Goal: Transaction & Acquisition: Purchase product/service

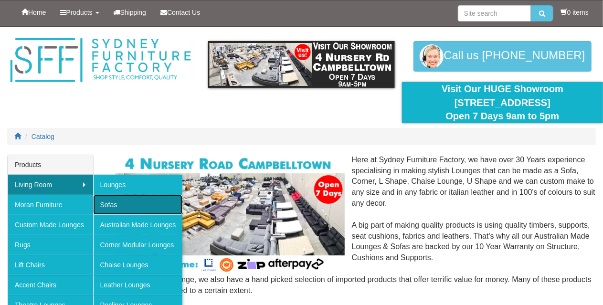
click at [120, 200] on link "Sofas" at bounding box center [138, 205] width 90 height 20
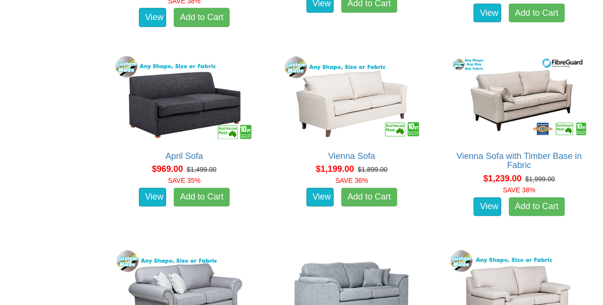
scroll to position [740, 0]
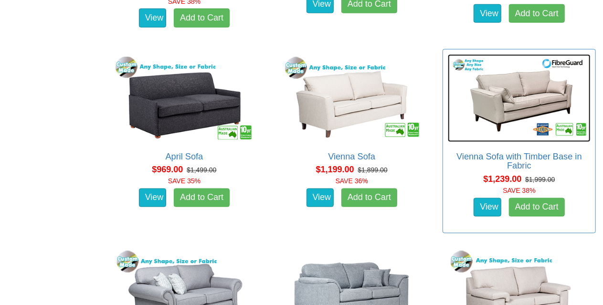
click at [520, 102] on img at bounding box center [519, 97] width 143 height 87
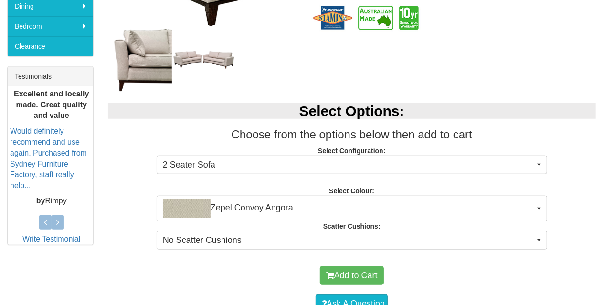
scroll to position [340, 0]
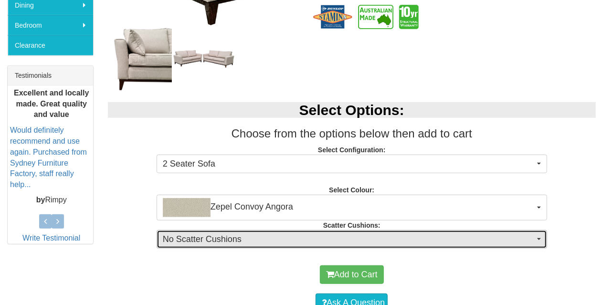
click at [401, 241] on span "No Scatter Cushions" at bounding box center [349, 239] width 372 height 12
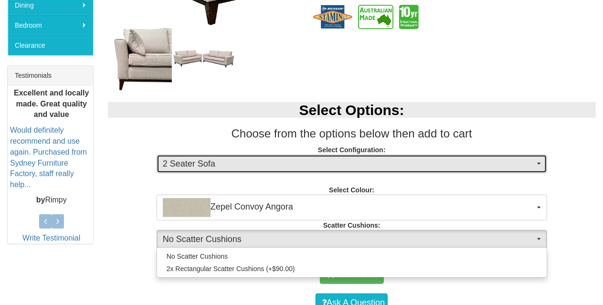
click at [498, 170] on button "2 Seater Sofa" at bounding box center [351, 164] width 390 height 19
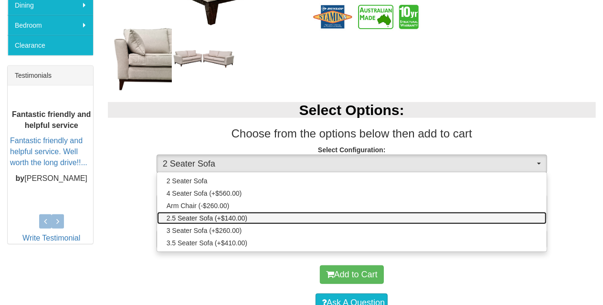
click at [332, 218] on link "2.5 Seater Sofa (+$140.00)" at bounding box center [351, 218] width 389 height 12
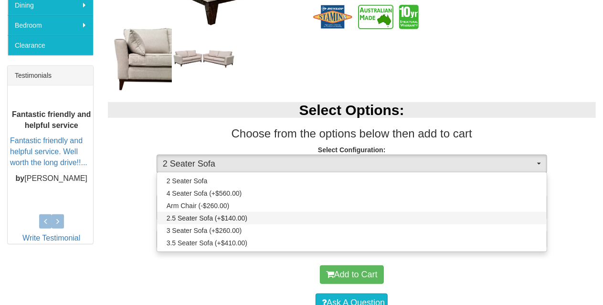
select select "271"
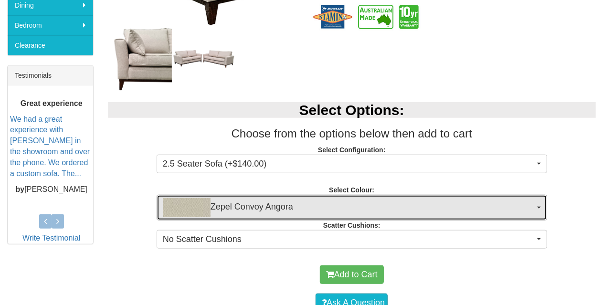
click at [510, 213] on span "Zepel Convoy Angora" at bounding box center [349, 207] width 372 height 19
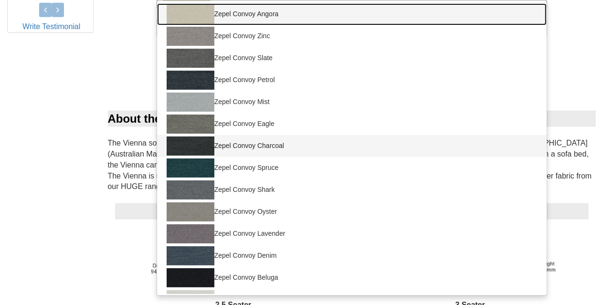
scroll to position [547, 0]
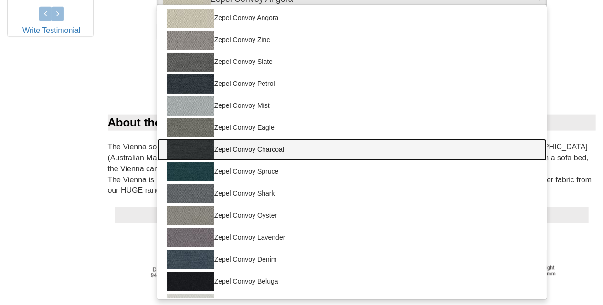
click at [261, 153] on link "Zepel Convoy Charcoal" at bounding box center [351, 150] width 389 height 22
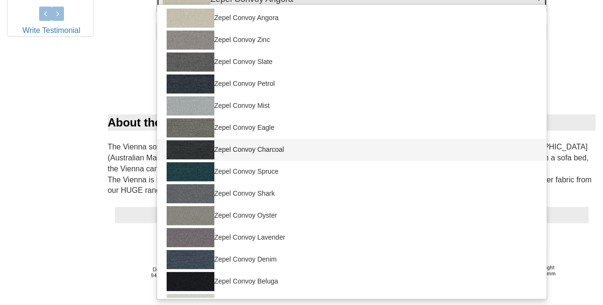
select select "1676"
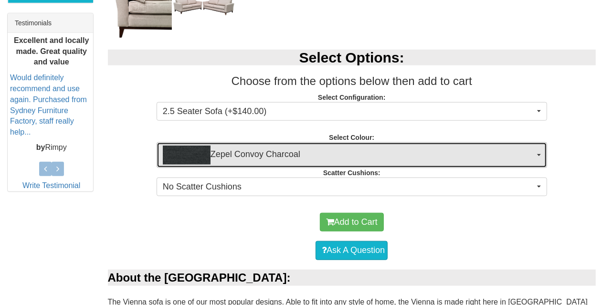
scroll to position [392, 0]
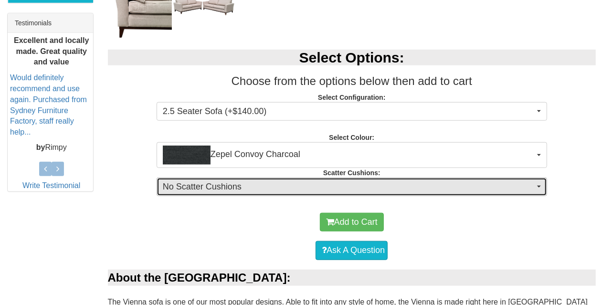
click at [448, 191] on span "No Scatter Cushions" at bounding box center [349, 187] width 372 height 12
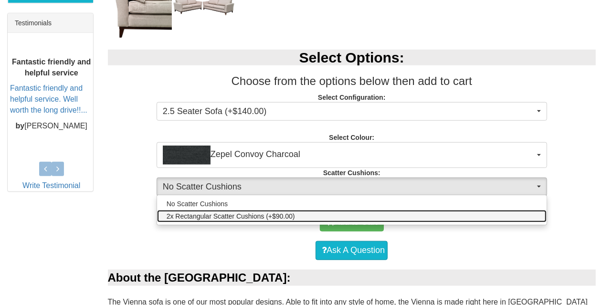
click at [446, 216] on link "2x Rectangular Scatter Cushions (+$90.00)" at bounding box center [351, 216] width 389 height 12
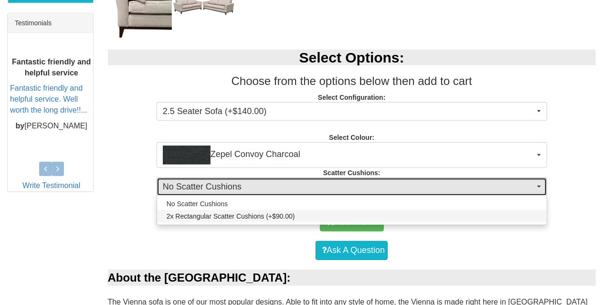
select select "1692"
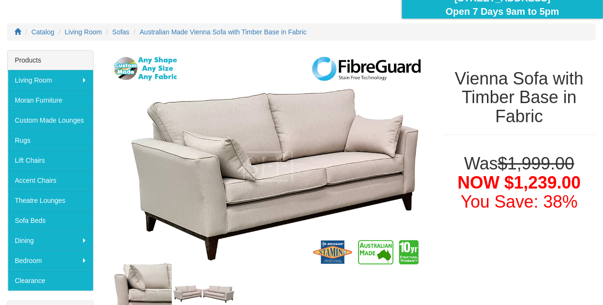
scroll to position [105, 0]
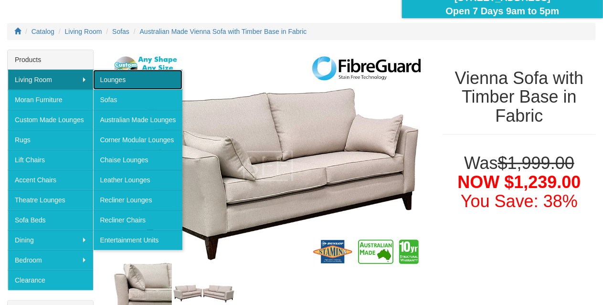
click at [117, 80] on link "Lounges" at bounding box center [138, 80] width 90 height 20
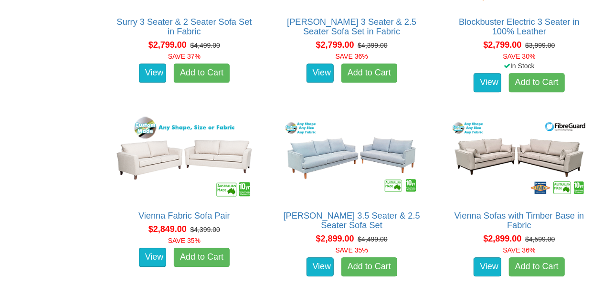
scroll to position [2968, 0]
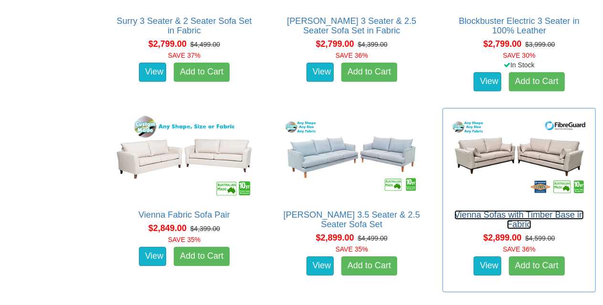
click at [533, 212] on link "Vienna Sofas with Timber Base in Fabric" at bounding box center [519, 219] width 130 height 19
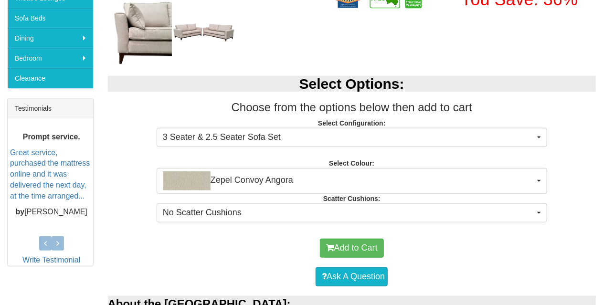
scroll to position [311, 0]
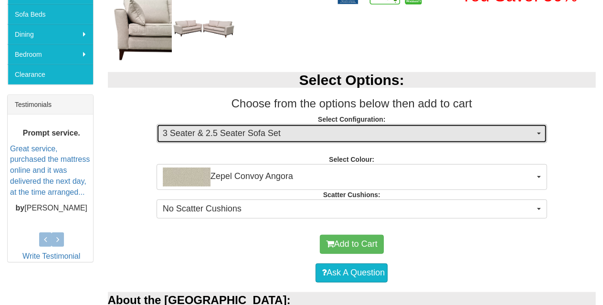
click at [526, 139] on button "3 Seater & 2.5 Seater Sofa Set" at bounding box center [351, 133] width 390 height 19
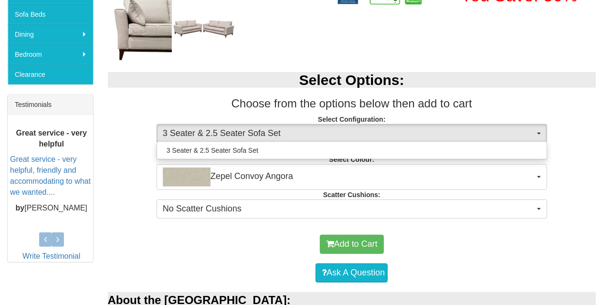
click at [589, 196] on div "Select Options: Choose from the options below then add to cart Select Configura…" at bounding box center [352, 144] width 502 height 163
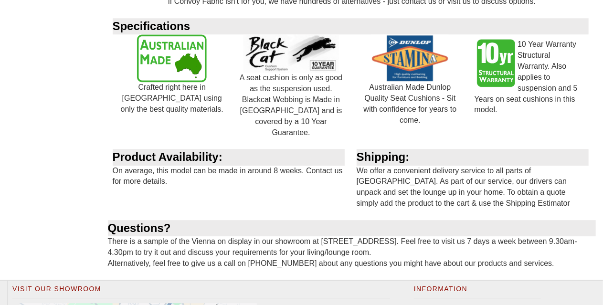
scroll to position [1268, 0]
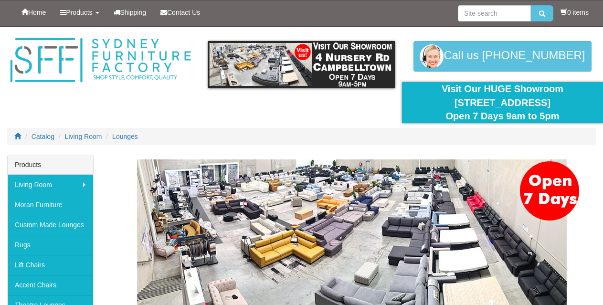
scroll to position [2968, 0]
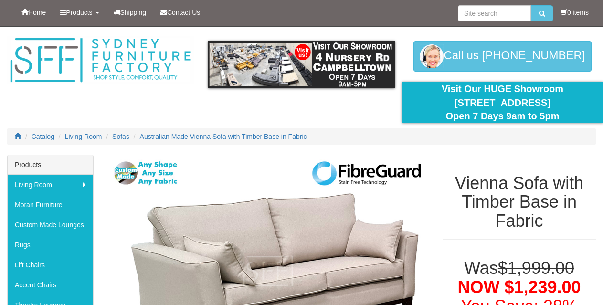
select select "271"
select select "1676"
select select "1692"
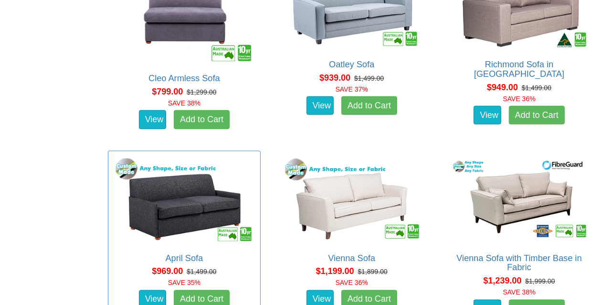
scroll to position [598, 0]
